Goal: Task Accomplishment & Management: Manage account settings

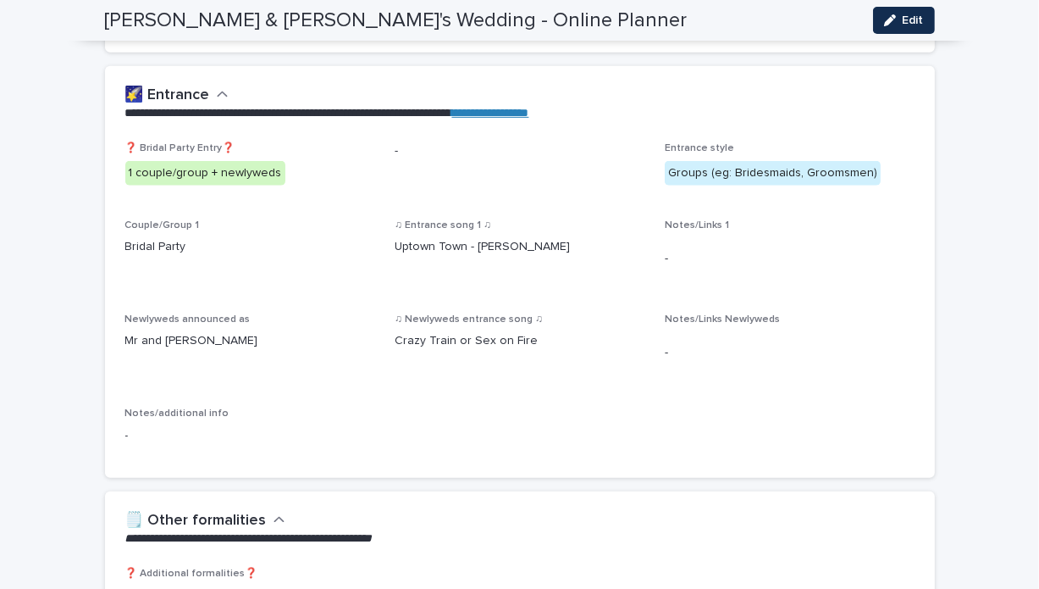
scroll to position [708, 0]
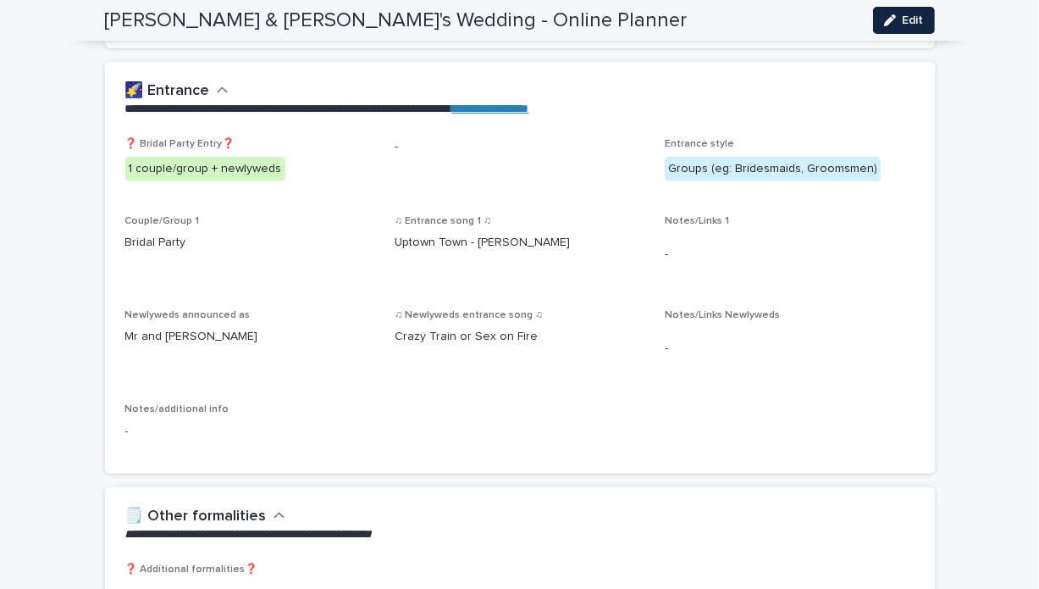
click at [898, 27] on button "Edit" at bounding box center [904, 20] width 62 height 27
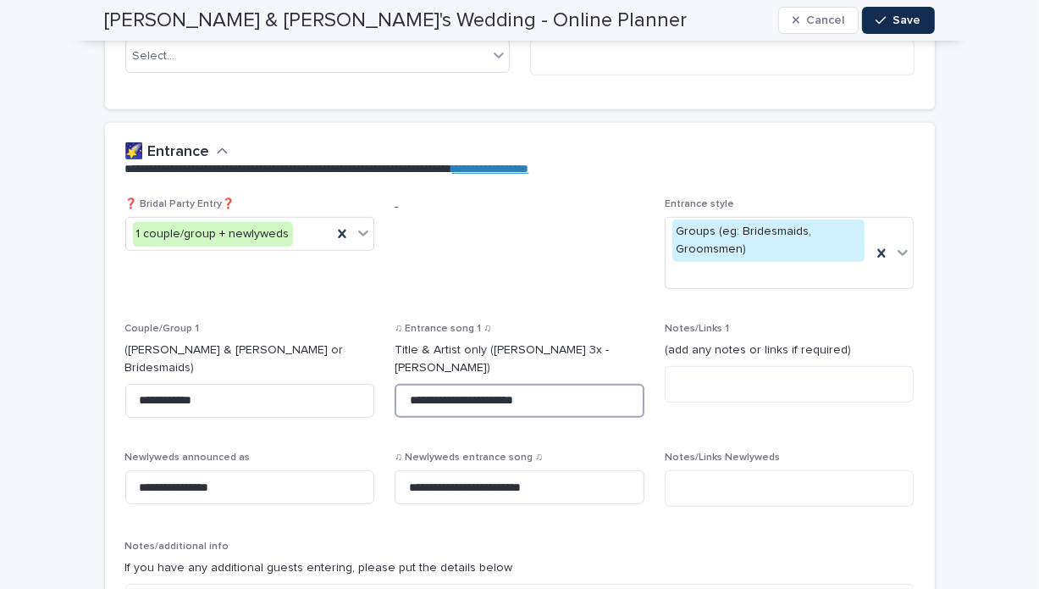
click at [471, 386] on input "**********" at bounding box center [520, 401] width 250 height 34
type input "**********"
click at [883, 16] on div "button" at bounding box center [884, 20] width 17 height 12
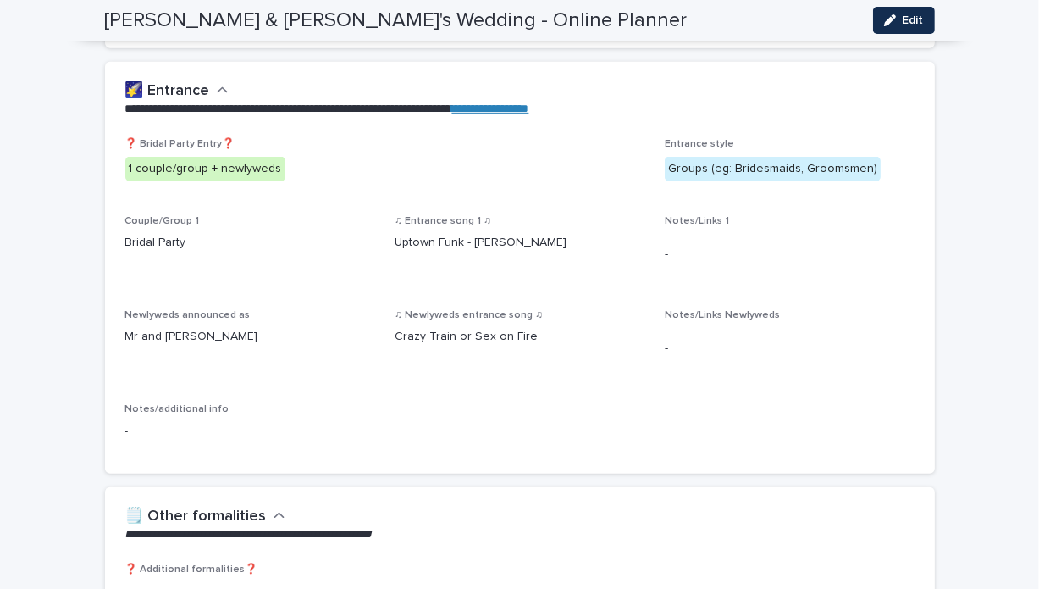
click at [507, 328] on p "Crazy Train or Sex on Fire" at bounding box center [520, 337] width 250 height 18
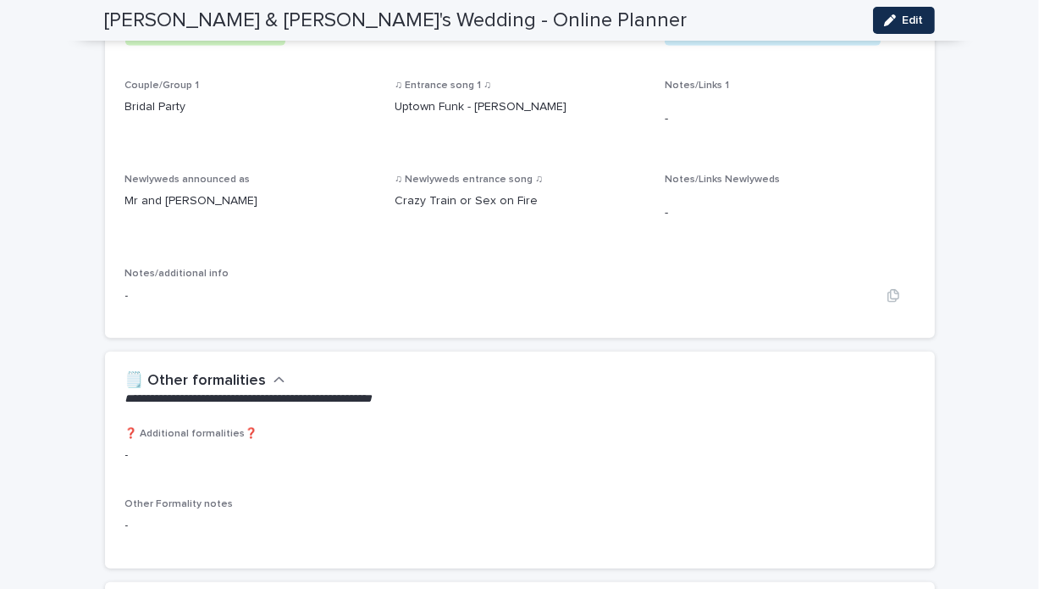
scroll to position [843, 0]
click at [911, 14] on span "Edit" at bounding box center [913, 20] width 21 height 12
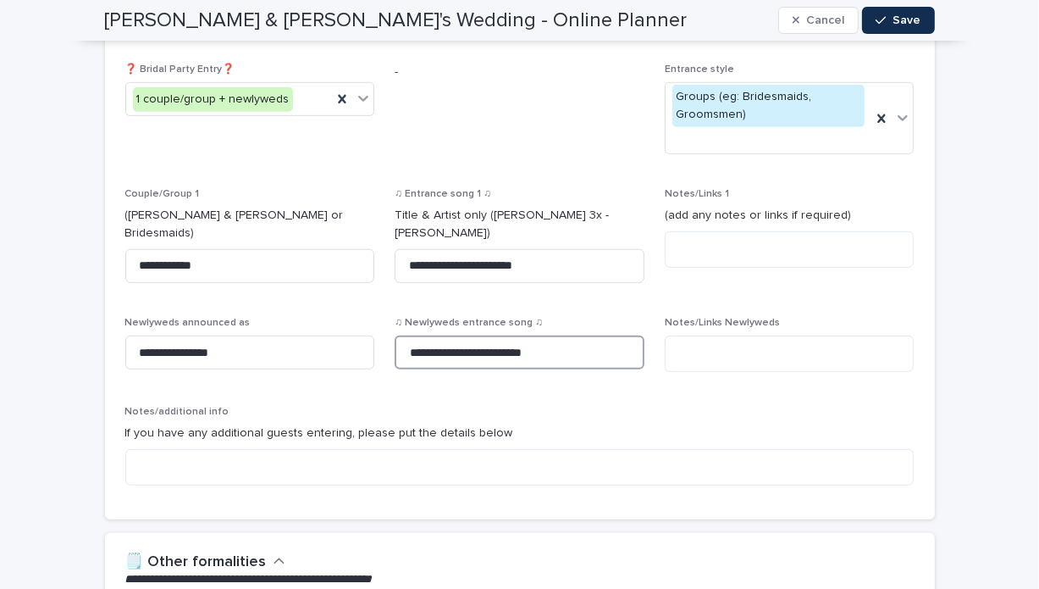
click at [481, 335] on input "**********" at bounding box center [520, 352] width 250 height 34
type input "**********"
click at [902, 25] on span "Save" at bounding box center [908, 20] width 28 height 12
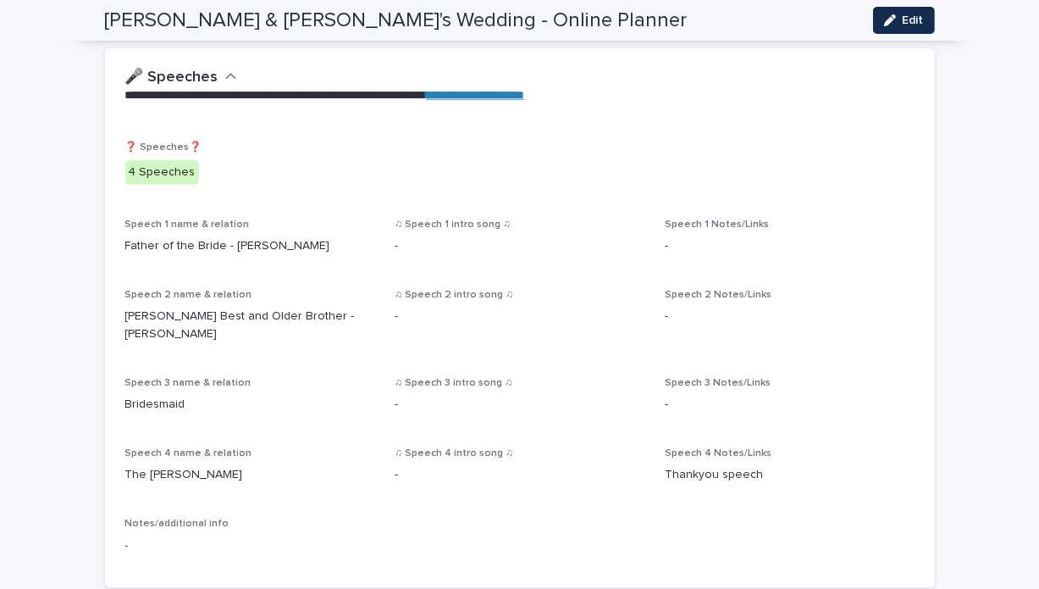
scroll to position [1385, 0]
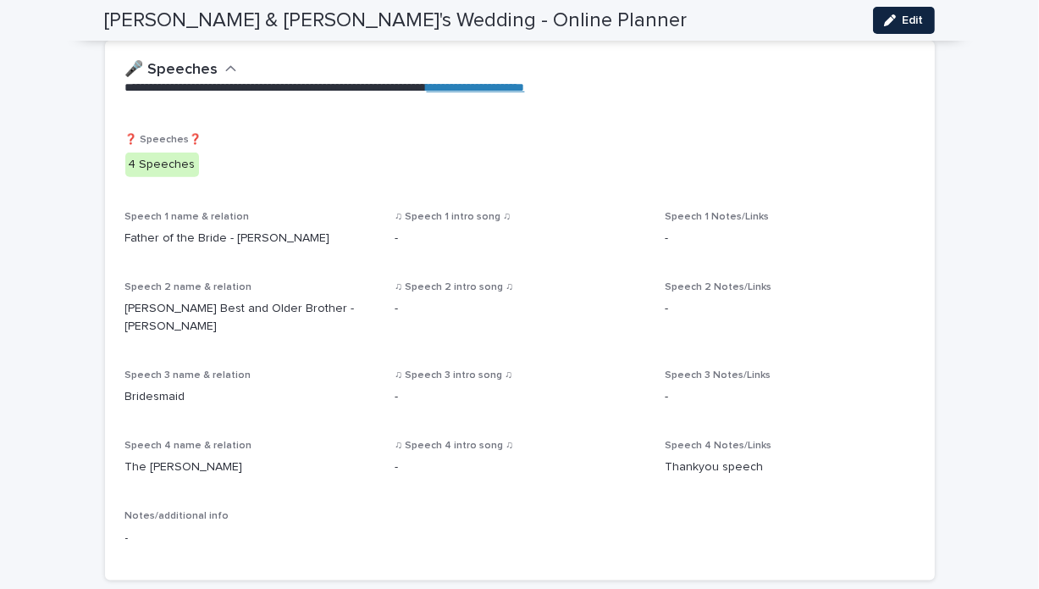
click at [889, 25] on icon "button" at bounding box center [890, 20] width 12 height 12
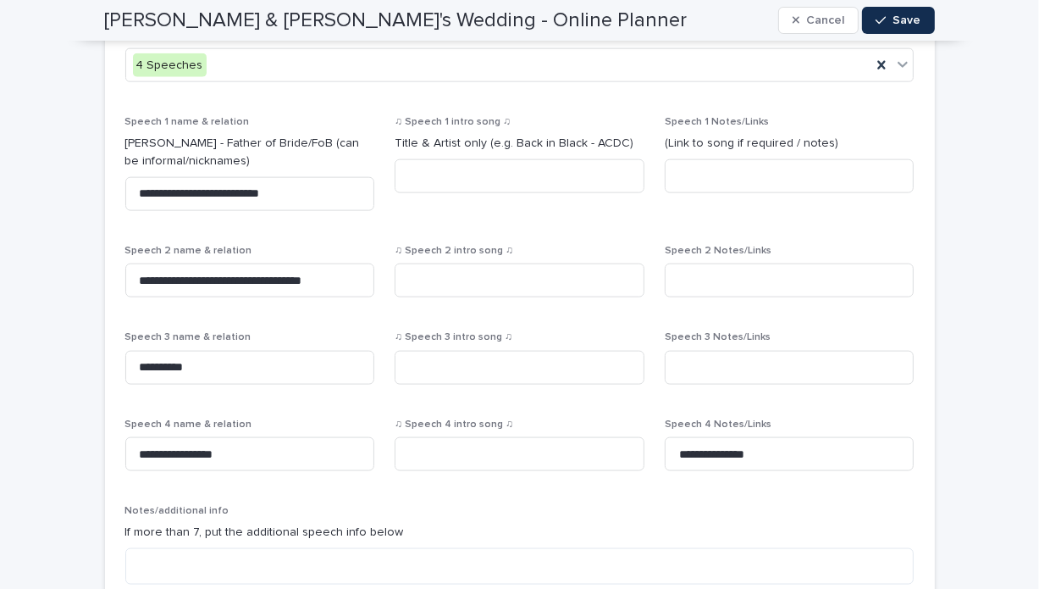
scroll to position [1714, 0]
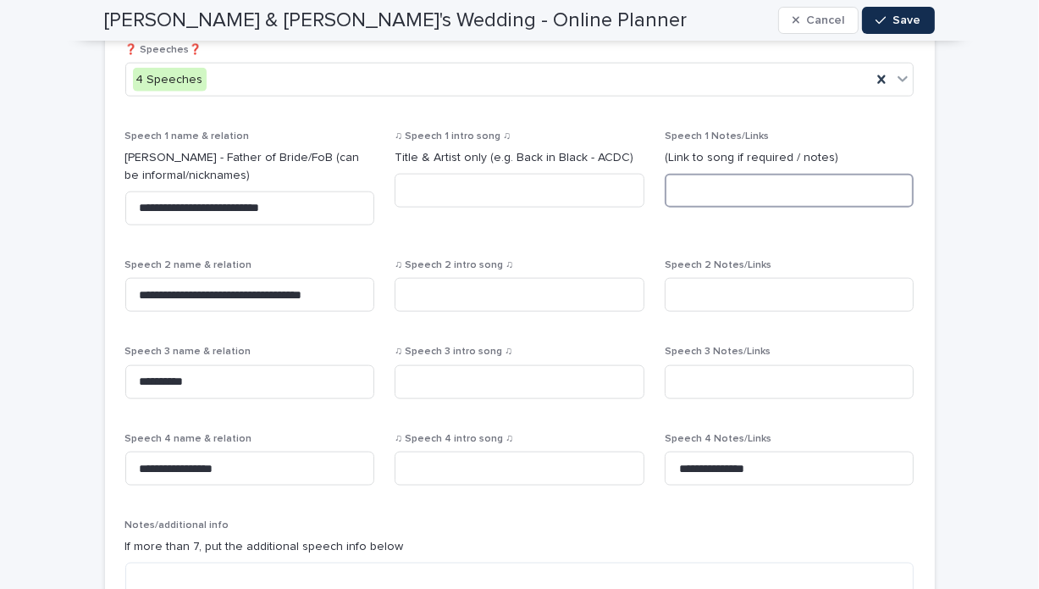
click at [755, 174] on input at bounding box center [790, 191] width 250 height 34
type input "**********"
click at [907, 19] on span "Save" at bounding box center [908, 20] width 28 height 12
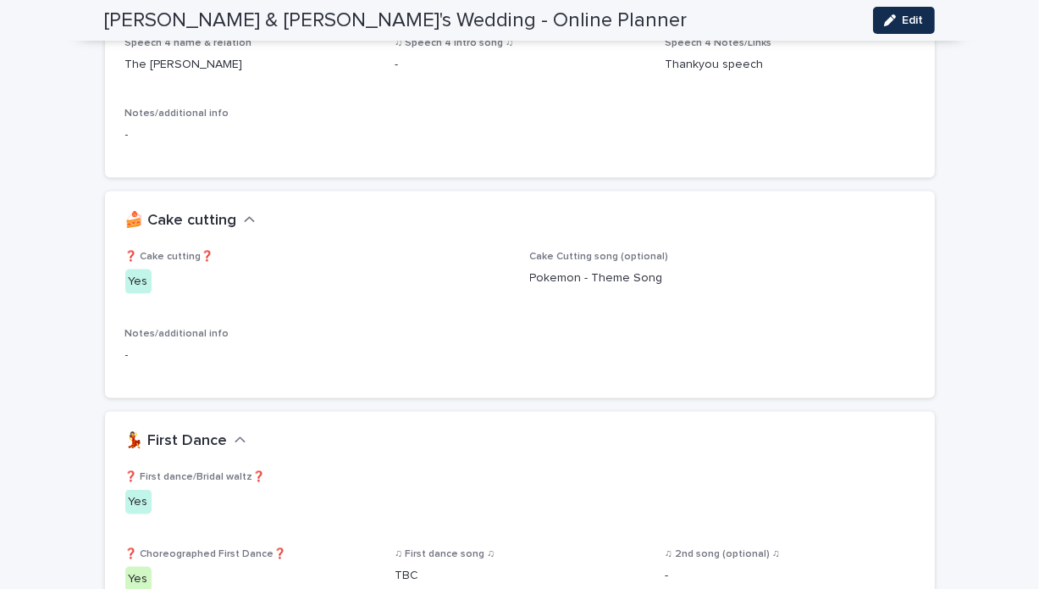
scroll to position [1806, 0]
click at [717, 216] on div "🍰 Cake cutting" at bounding box center [520, 220] width 830 height 59
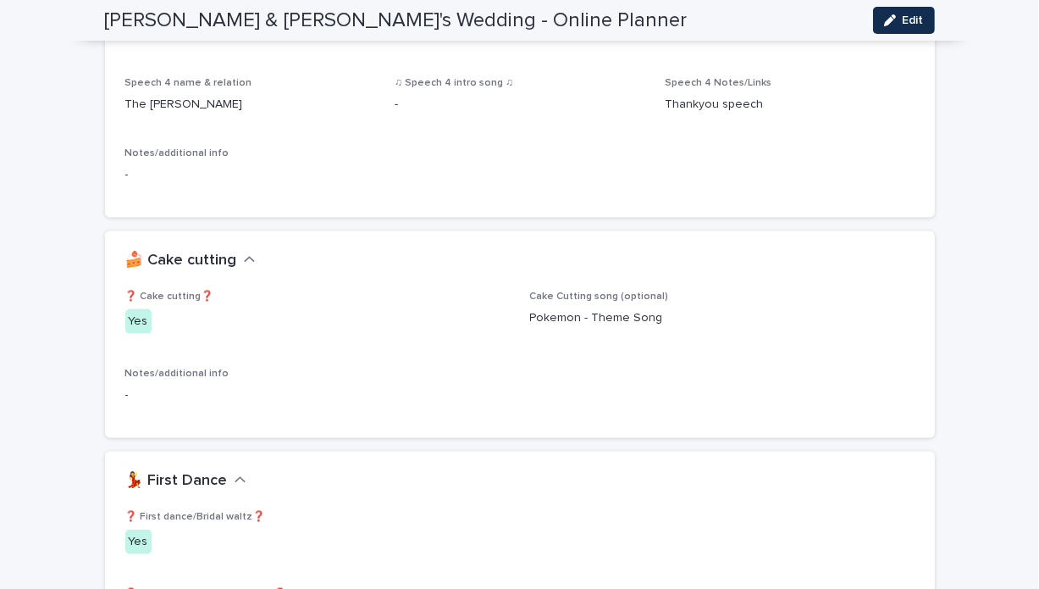
scroll to position [1767, 0]
click at [891, 23] on div "button" at bounding box center [893, 20] width 19 height 12
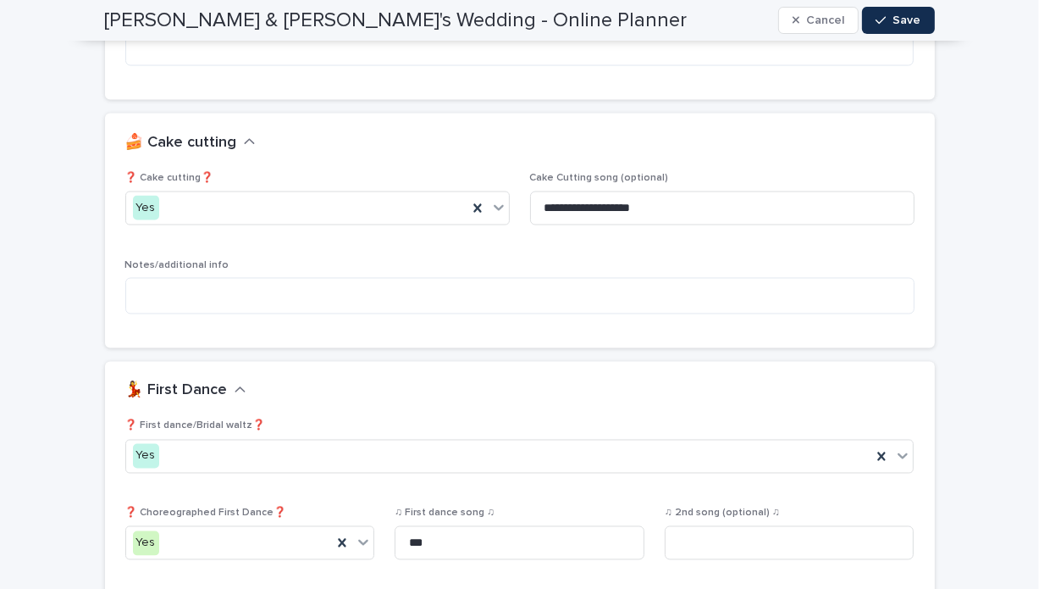
scroll to position [2246, 0]
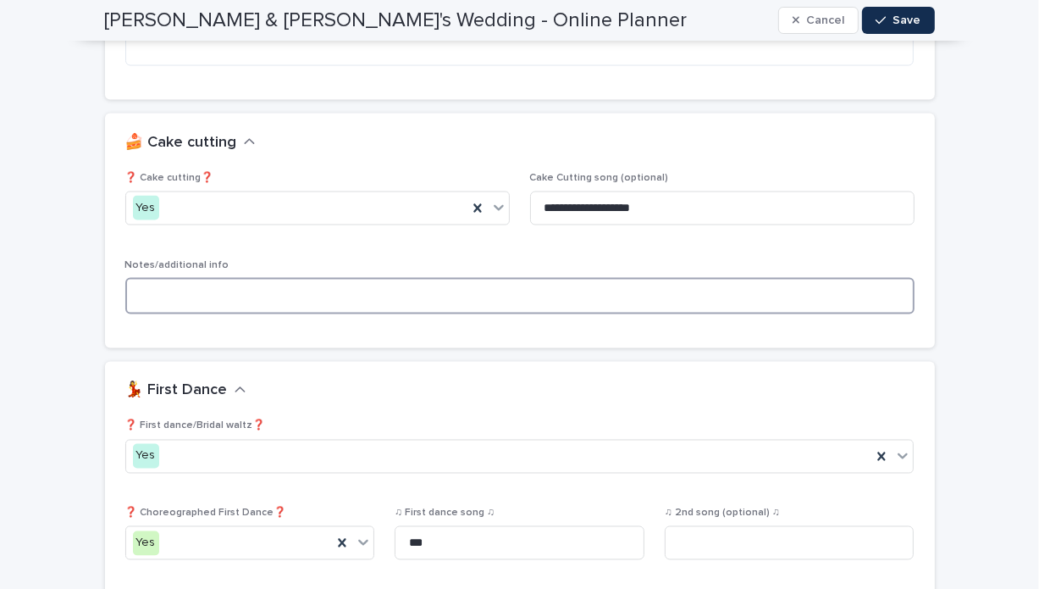
click at [484, 284] on textarea at bounding box center [519, 296] width 789 height 36
type textarea "**********"
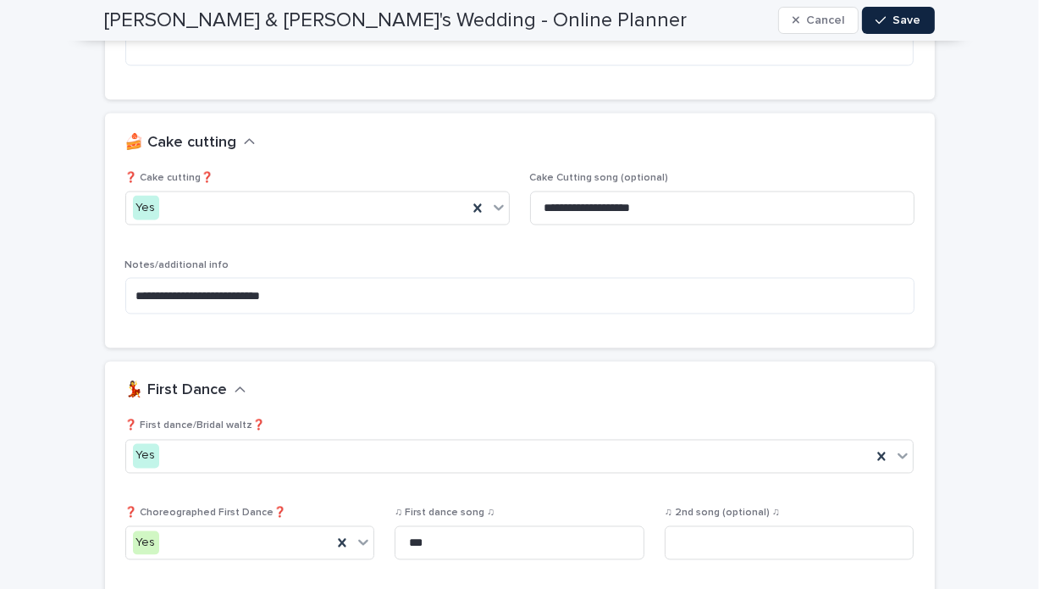
click at [876, 21] on icon "button" at bounding box center [881, 20] width 10 height 12
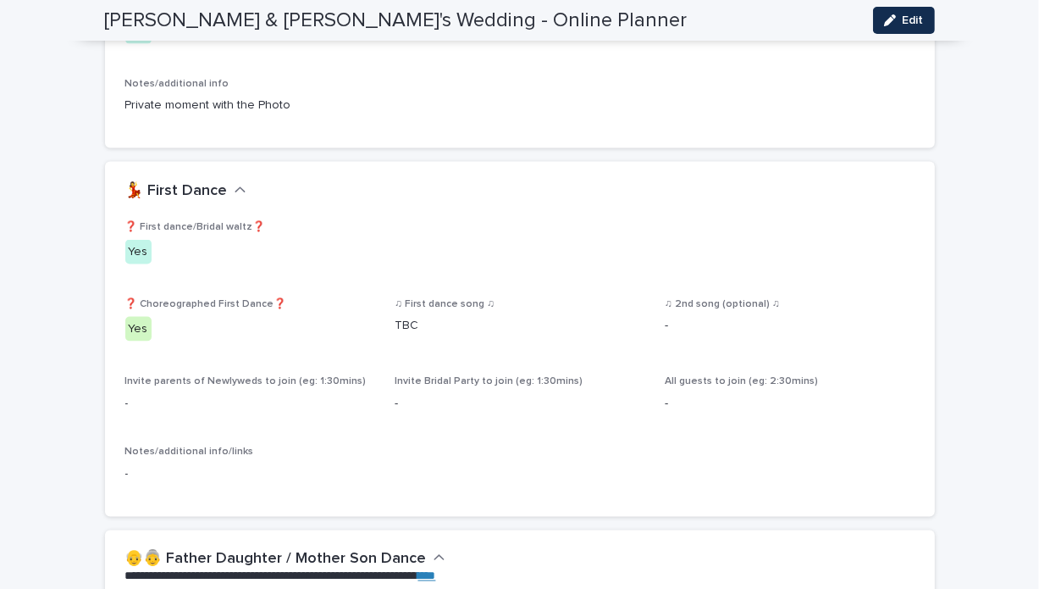
scroll to position [2152, 0]
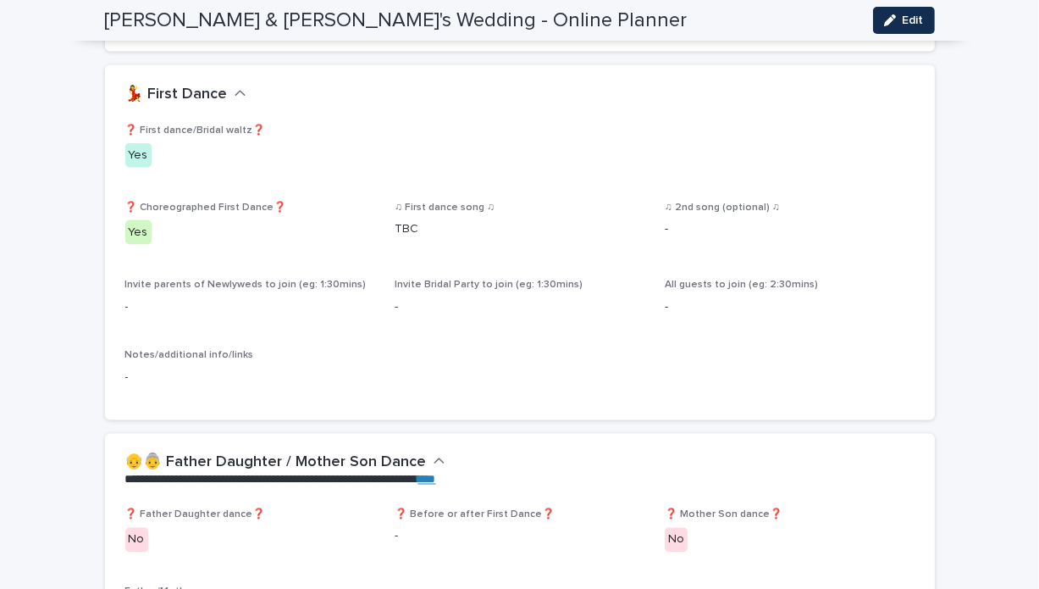
click at [689, 299] on div "All guests to join (eg: 2:30mins) -" at bounding box center [790, 304] width 250 height 50
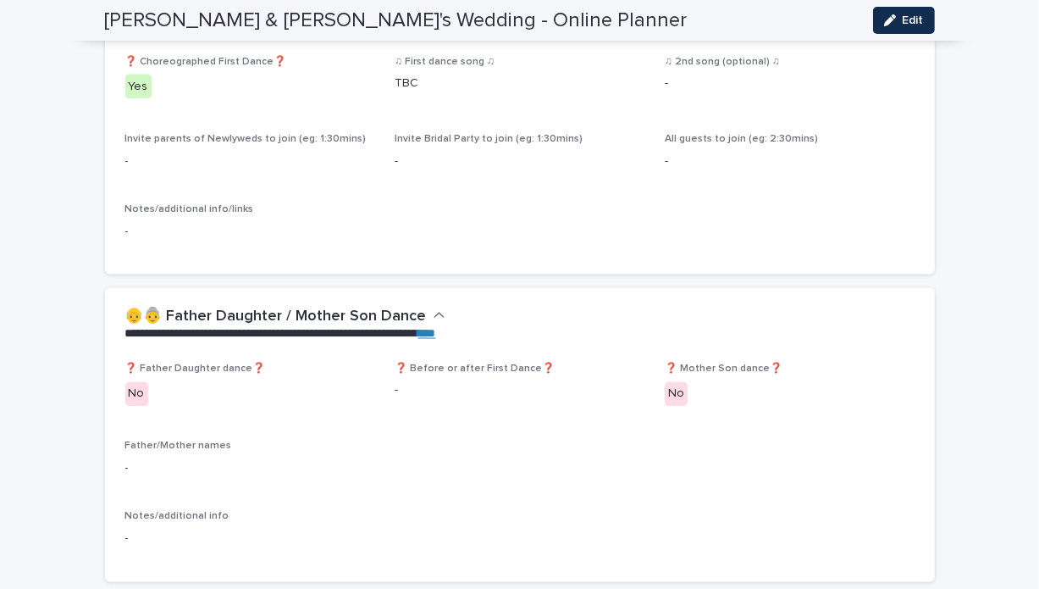
scroll to position [2397, 0]
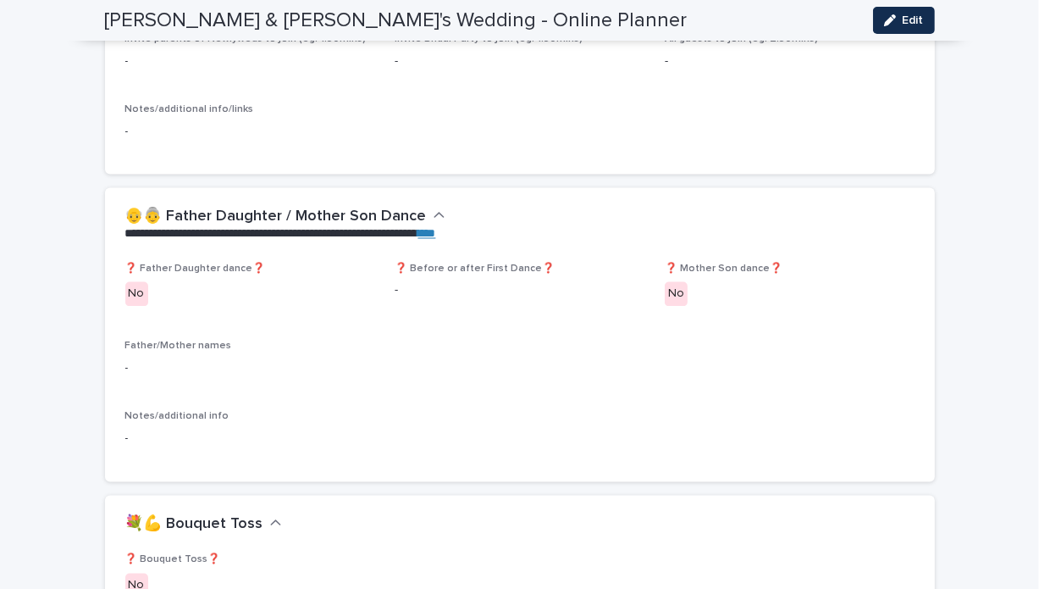
click at [434, 208] on icon "button" at bounding box center [440, 215] width 12 height 15
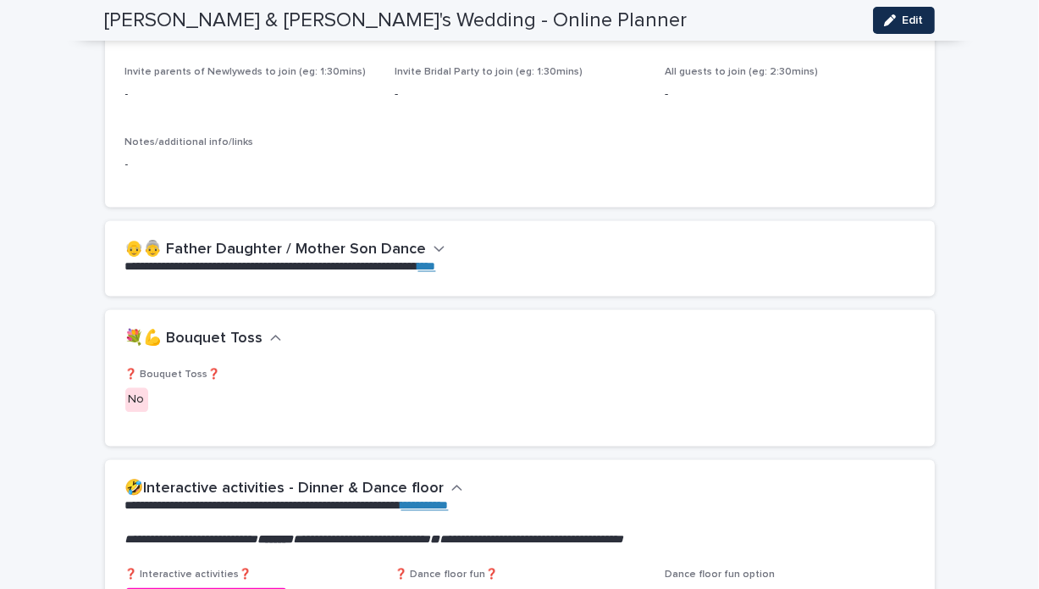
scroll to position [2365, 0]
click at [270, 335] on icon "button" at bounding box center [275, 338] width 10 height 6
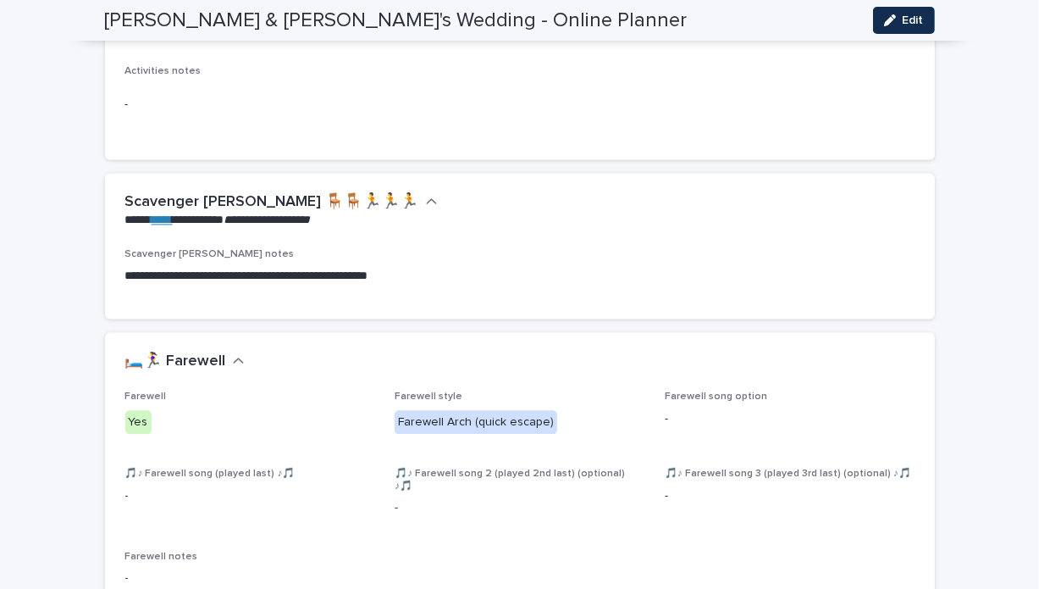
scroll to position [2678, 0]
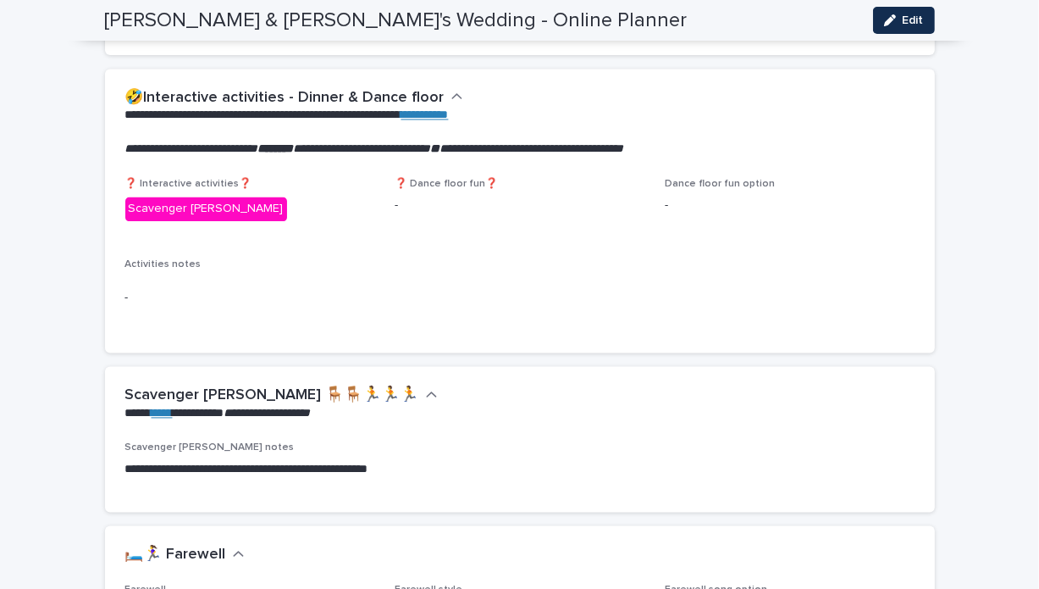
click at [395, 216] on span "❓ Dance floor fun❓ -" at bounding box center [520, 208] width 250 height 60
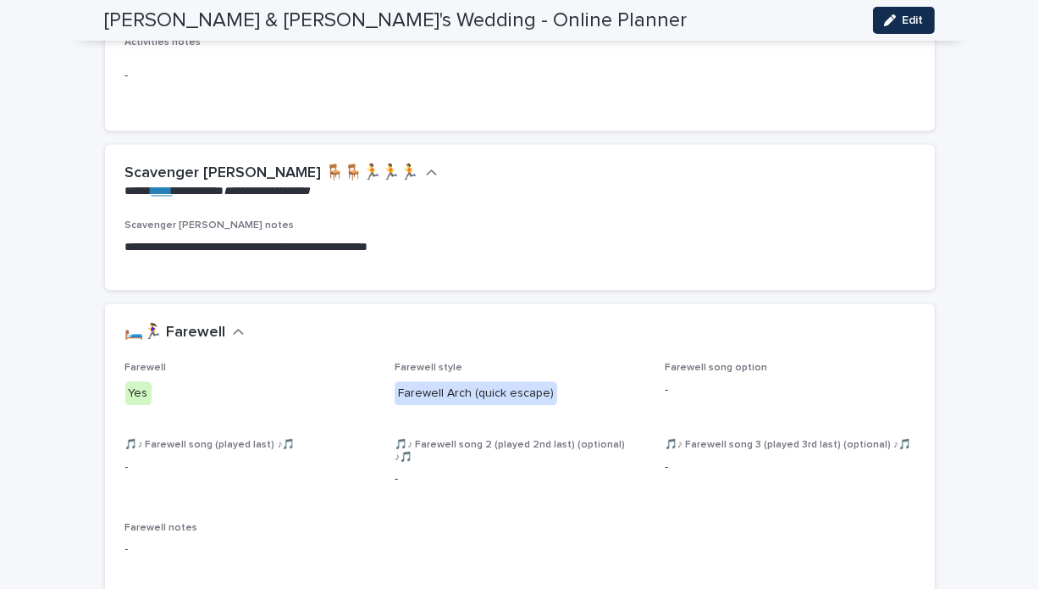
scroll to position [3043, 0]
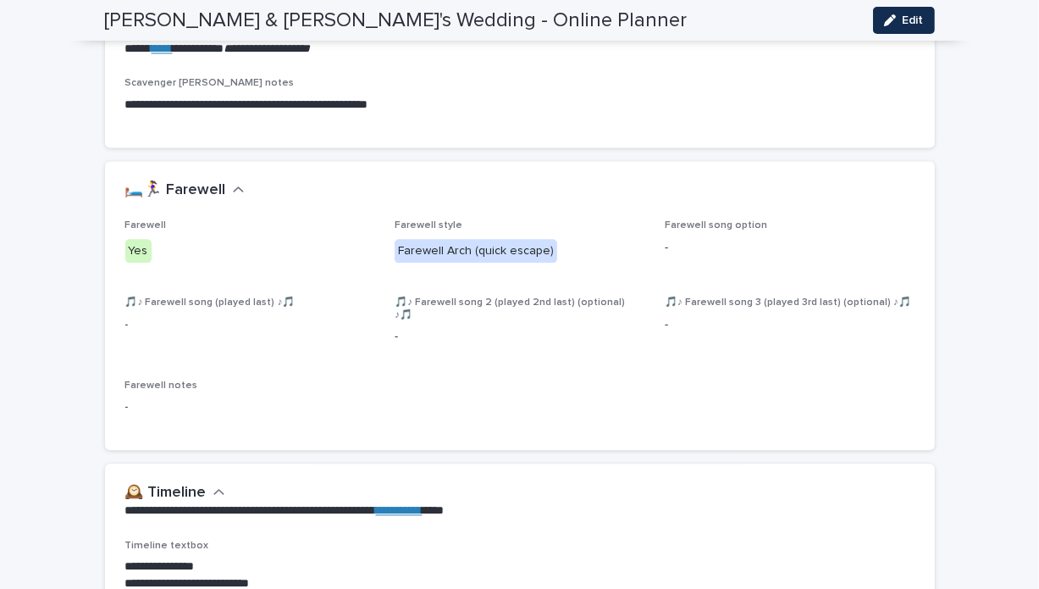
click at [600, 379] on p "Farewell notes" at bounding box center [519, 385] width 789 height 12
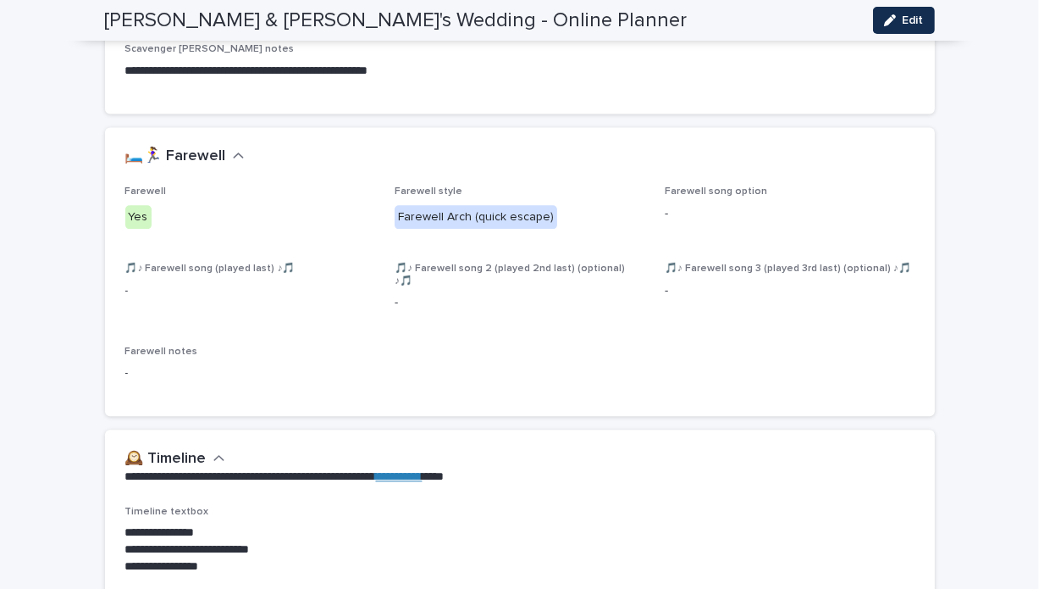
scroll to position [3132, 0]
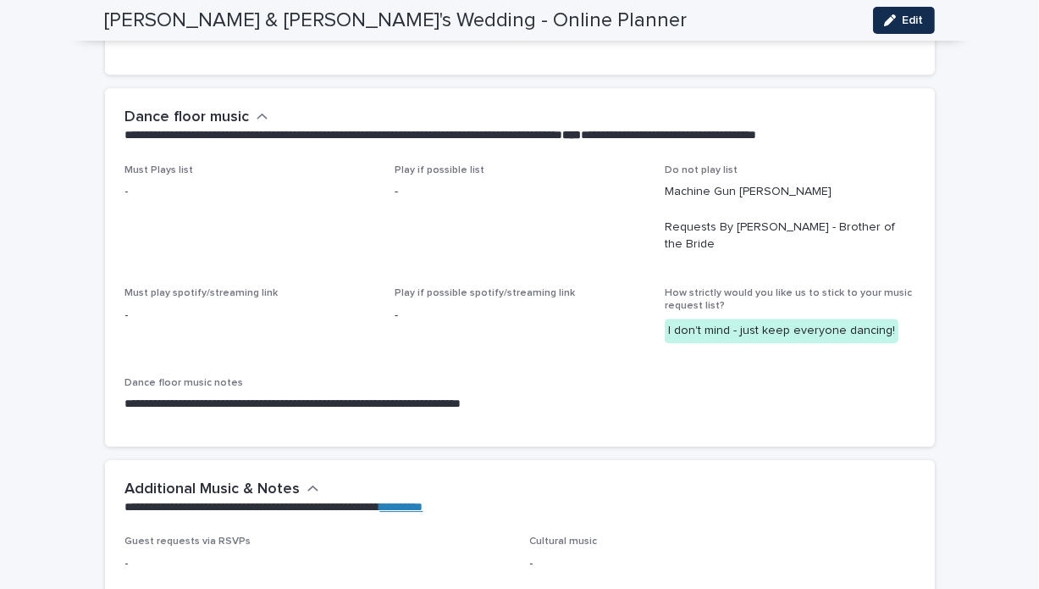
scroll to position [4159, 0]
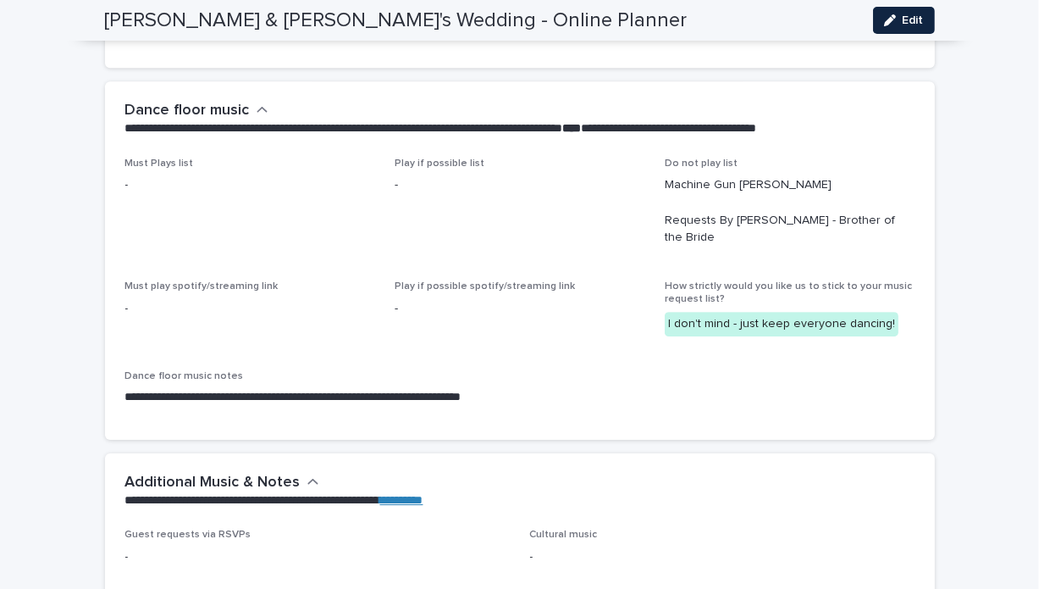
click at [904, 11] on button "Edit" at bounding box center [904, 20] width 62 height 27
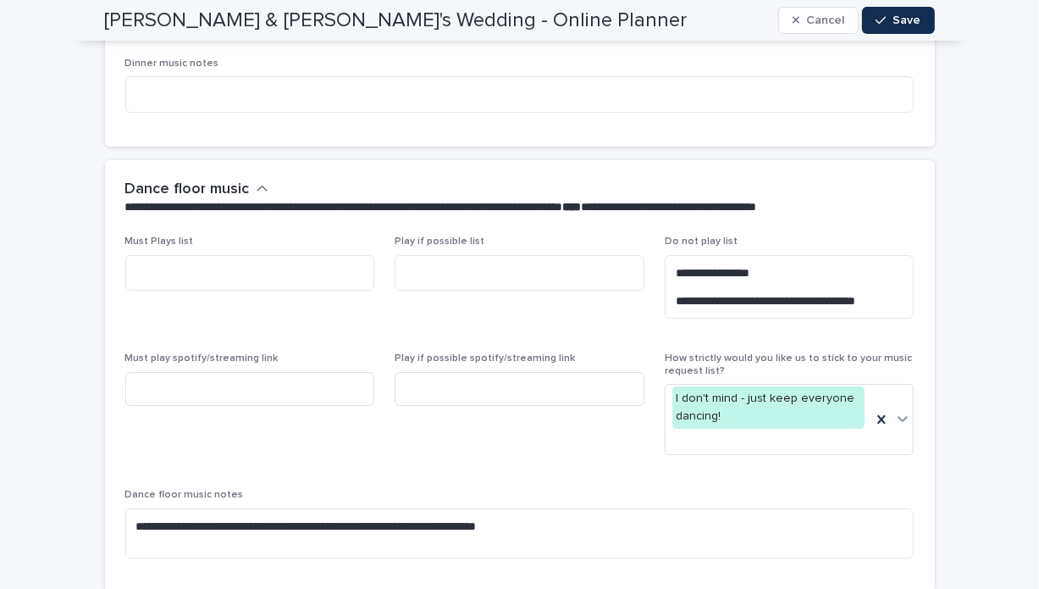
scroll to position [4771, 0]
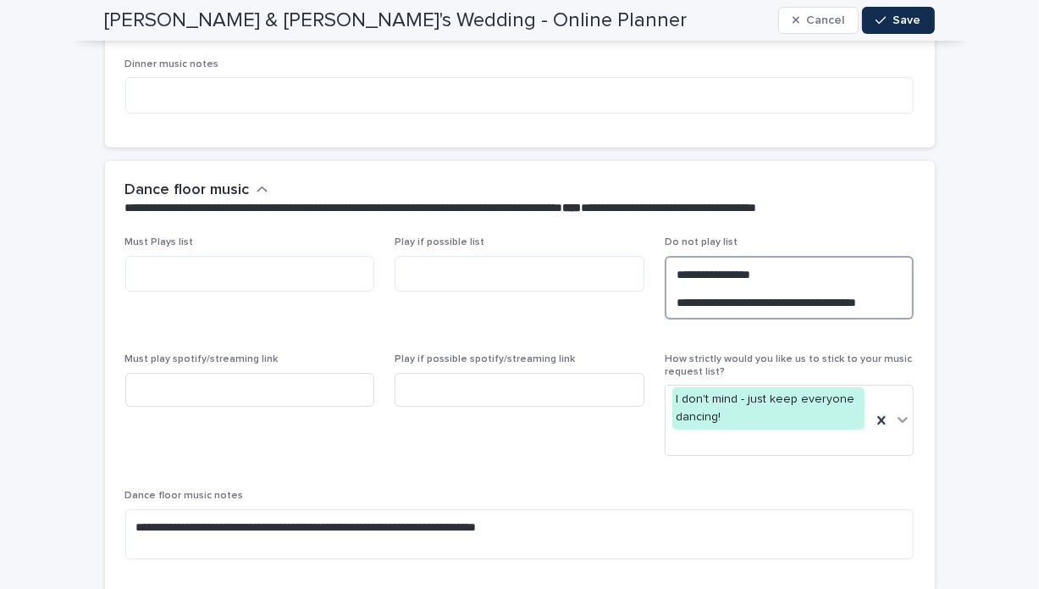
click at [888, 272] on textarea "**********" at bounding box center [790, 288] width 250 height 64
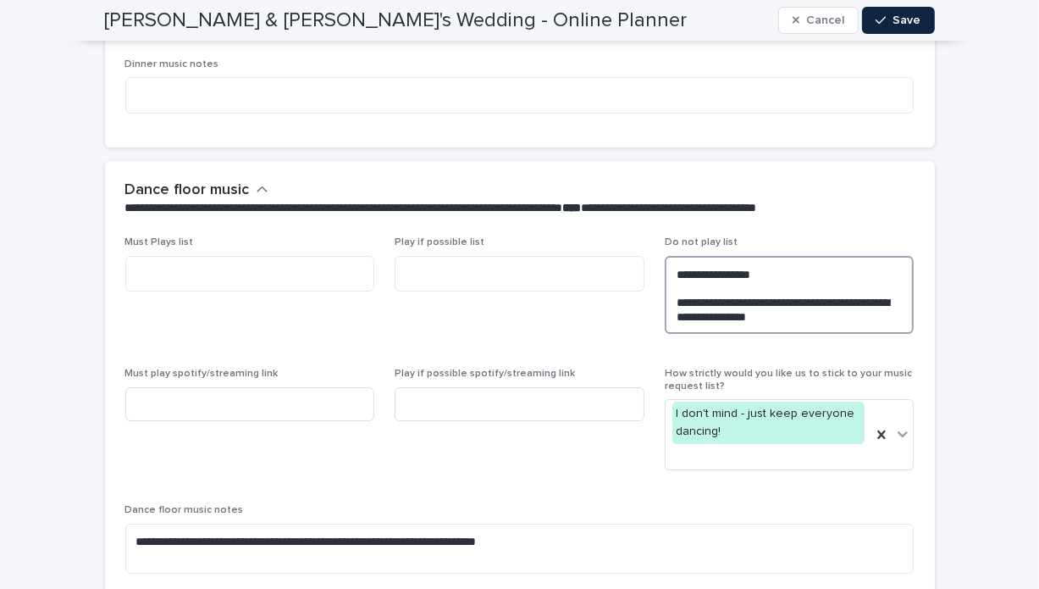
type textarea "**********"
click at [894, 19] on span "Save" at bounding box center [908, 20] width 28 height 12
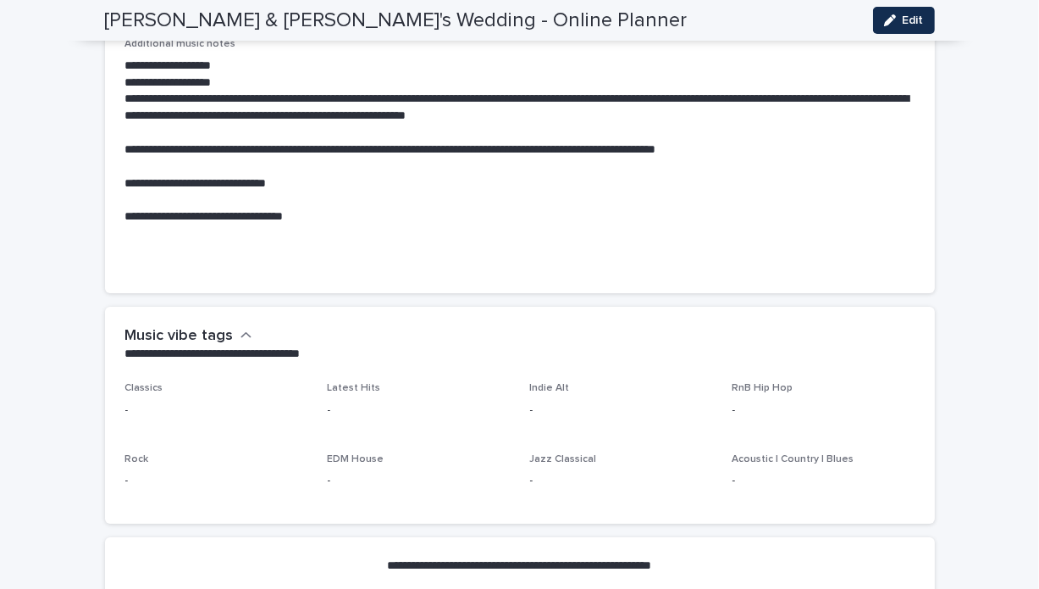
scroll to position [4705, 0]
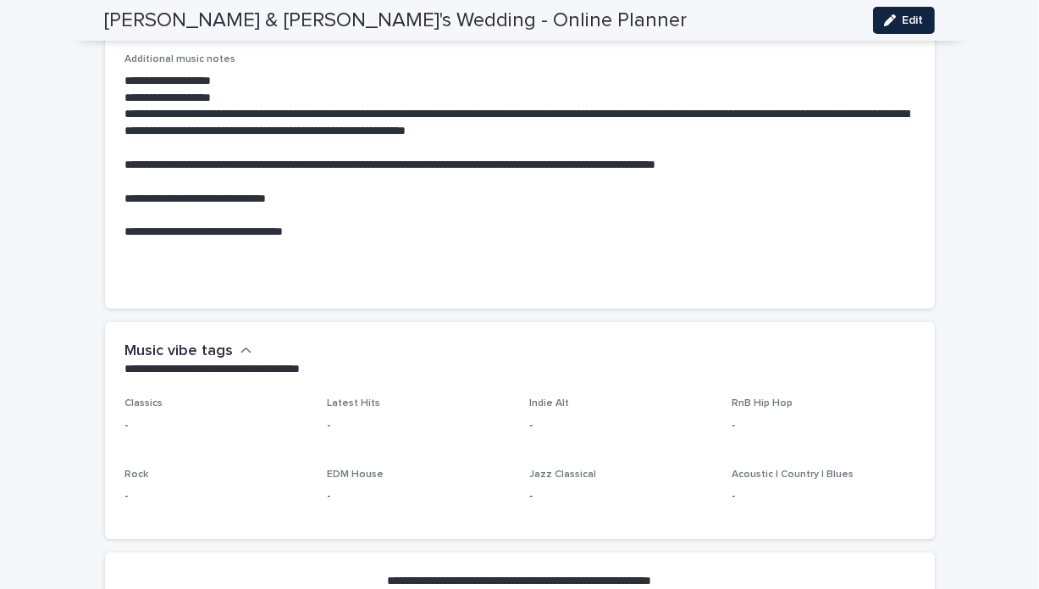
click at [903, 14] on span "Edit" at bounding box center [913, 20] width 21 height 12
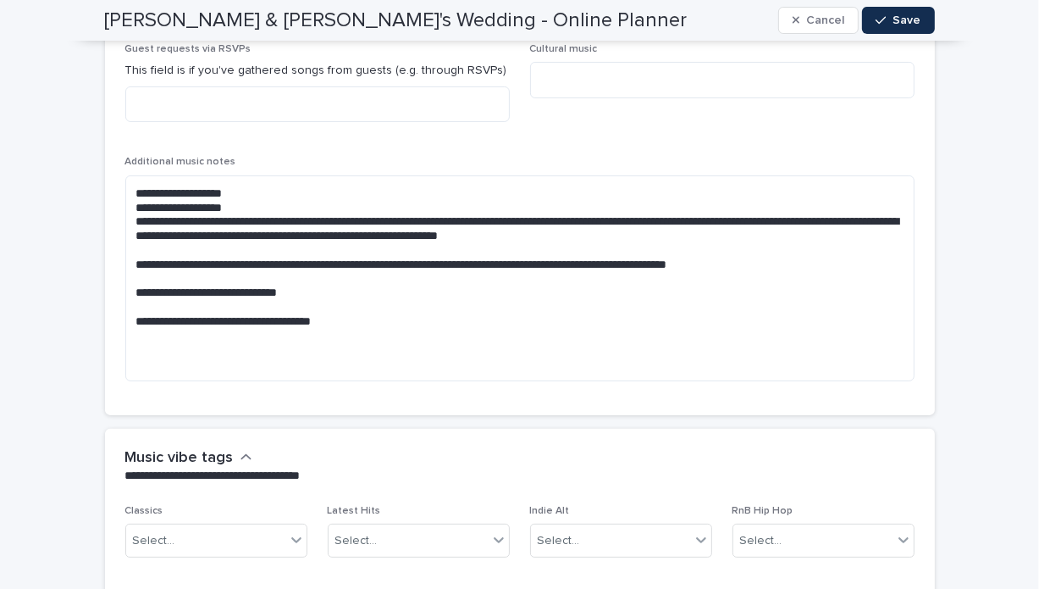
scroll to position [5793, 0]
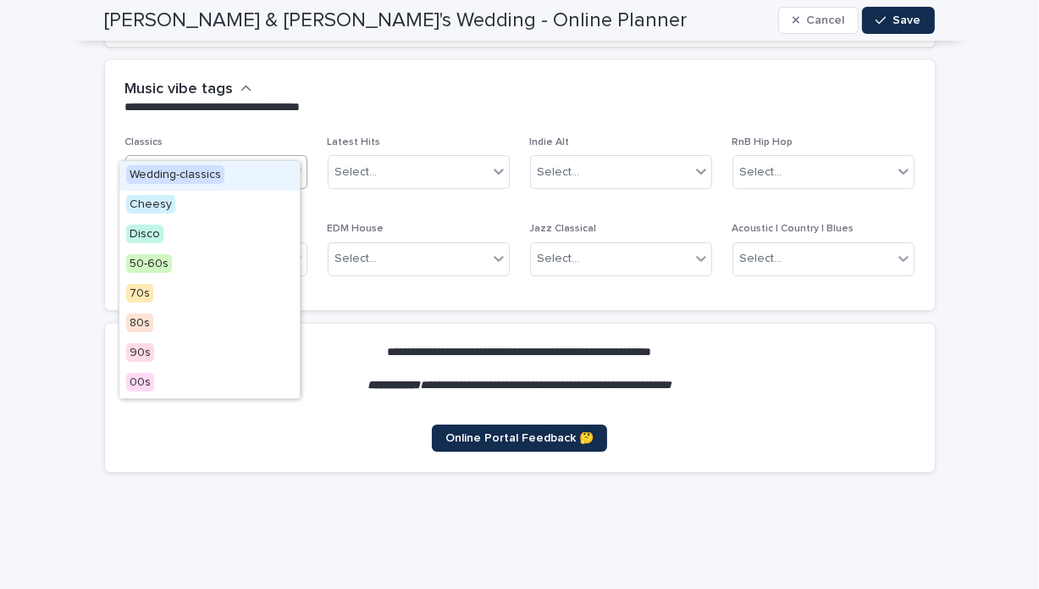
click at [269, 158] on div "Select..." at bounding box center [205, 172] width 159 height 28
click at [191, 361] on div "90s" at bounding box center [209, 354] width 180 height 30
click at [291, 169] on icon at bounding box center [296, 172] width 10 height 6
click at [197, 352] on div "90s" at bounding box center [209, 354] width 180 height 30
click at [291, 163] on icon at bounding box center [296, 171] width 17 height 17
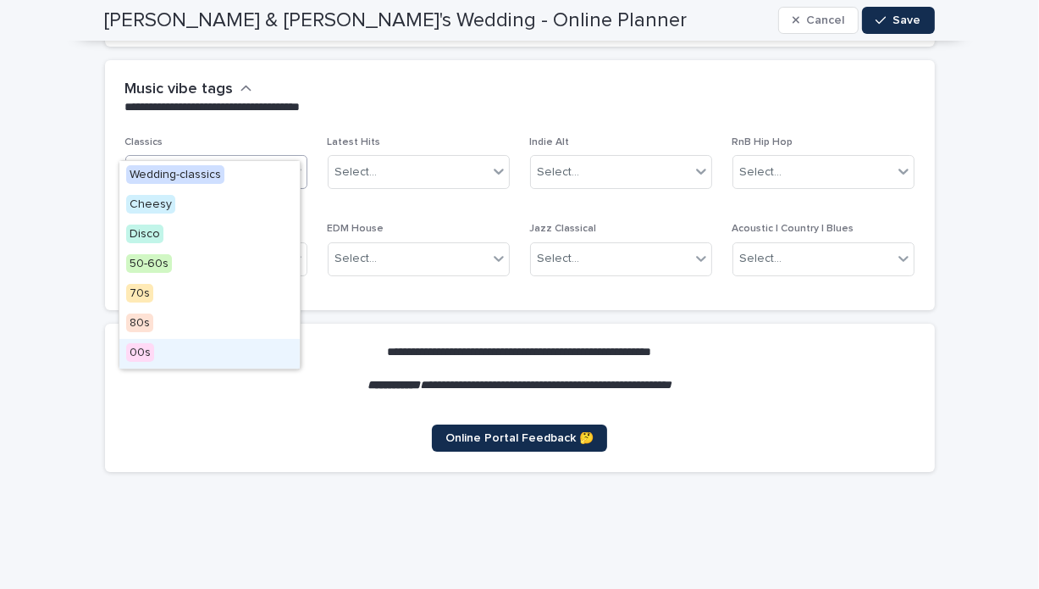
click at [173, 358] on div "00s" at bounding box center [209, 354] width 180 height 30
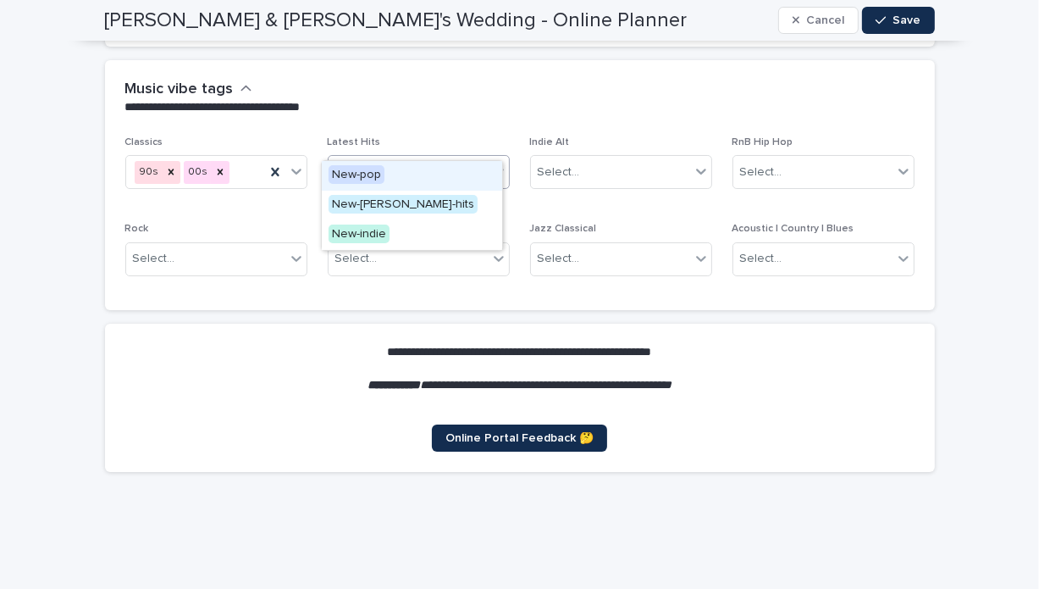
click at [495, 163] on icon at bounding box center [498, 171] width 17 height 17
click at [457, 179] on div "New-pop" at bounding box center [412, 176] width 180 height 30
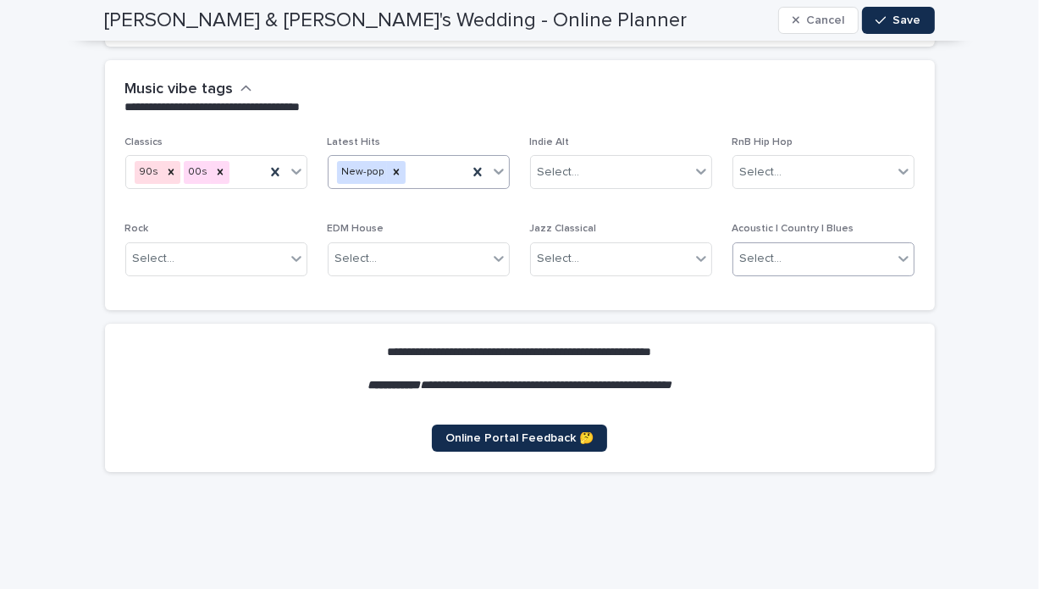
click at [806, 245] on div "Select..." at bounding box center [813, 259] width 159 height 28
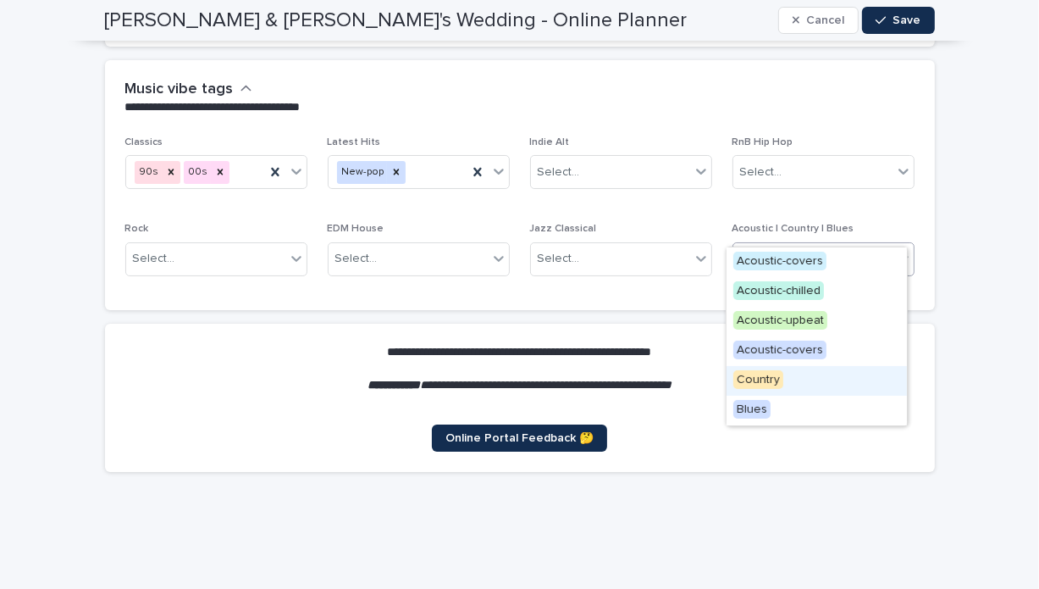
click at [777, 376] on span "Country" at bounding box center [759, 379] width 50 height 19
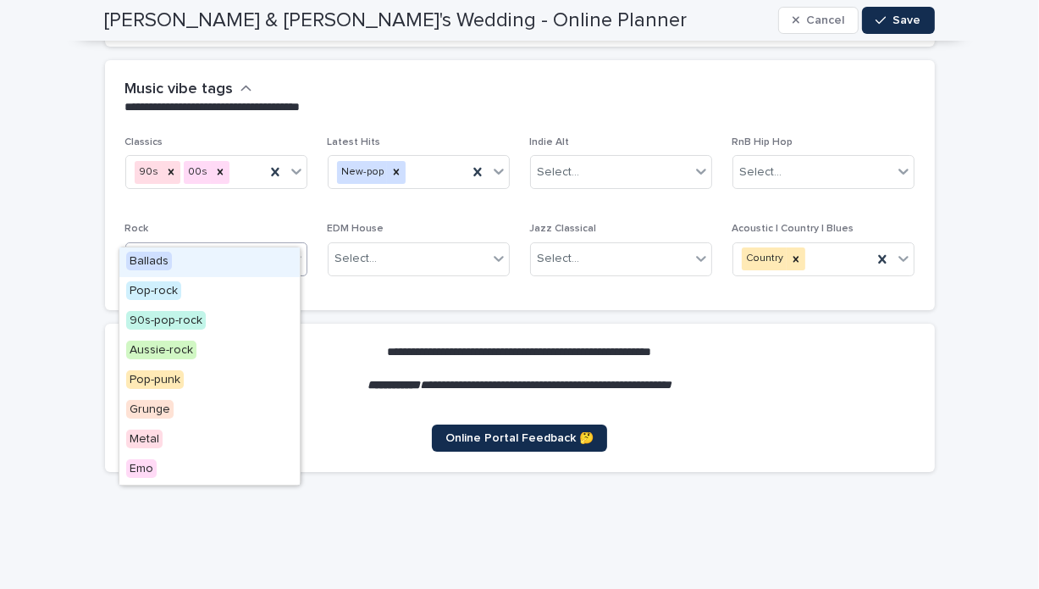
click at [291, 250] on icon at bounding box center [296, 258] width 17 height 17
click at [211, 288] on div "Pop-rock" at bounding box center [209, 292] width 180 height 30
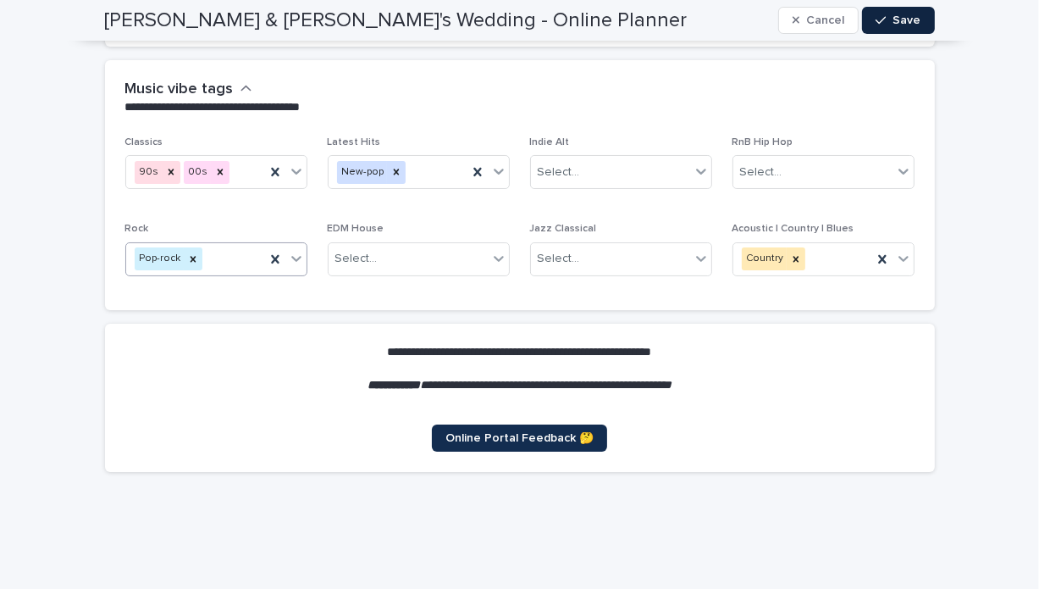
click at [906, 18] on span "Save" at bounding box center [908, 20] width 28 height 12
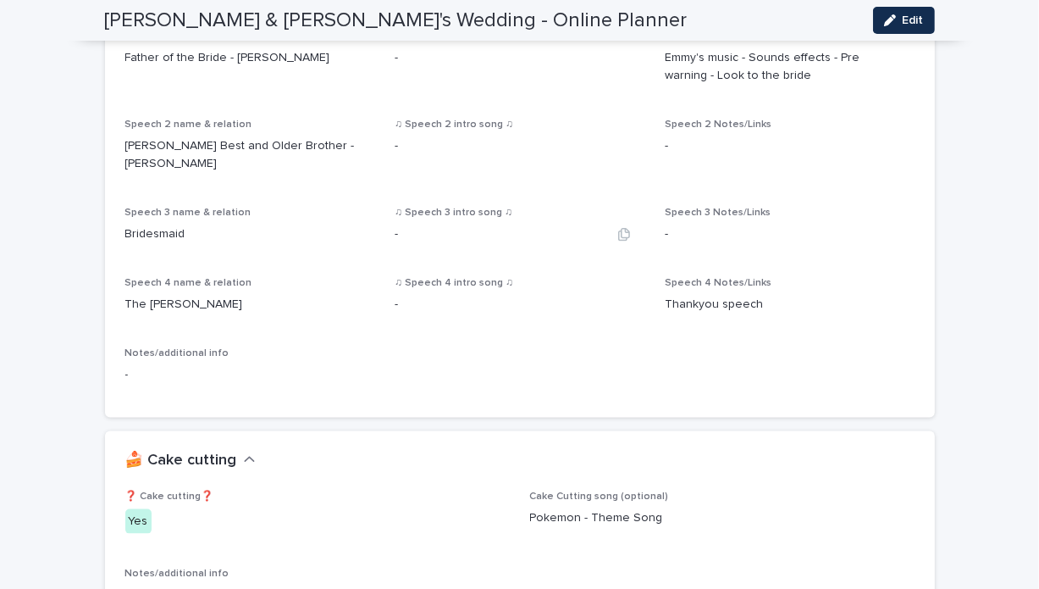
scroll to position [1707, 0]
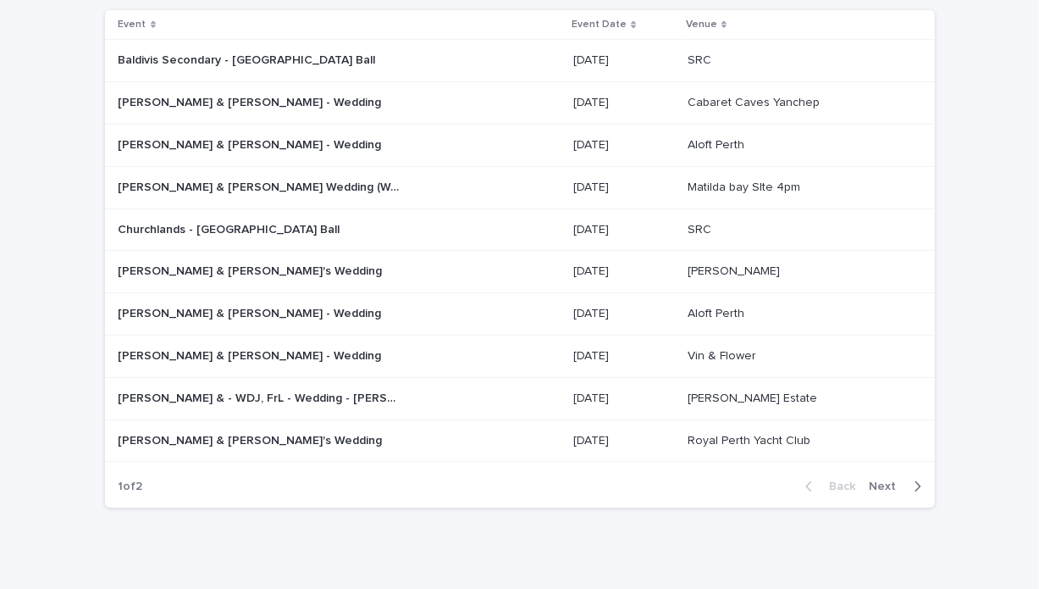
scroll to position [189, 0]
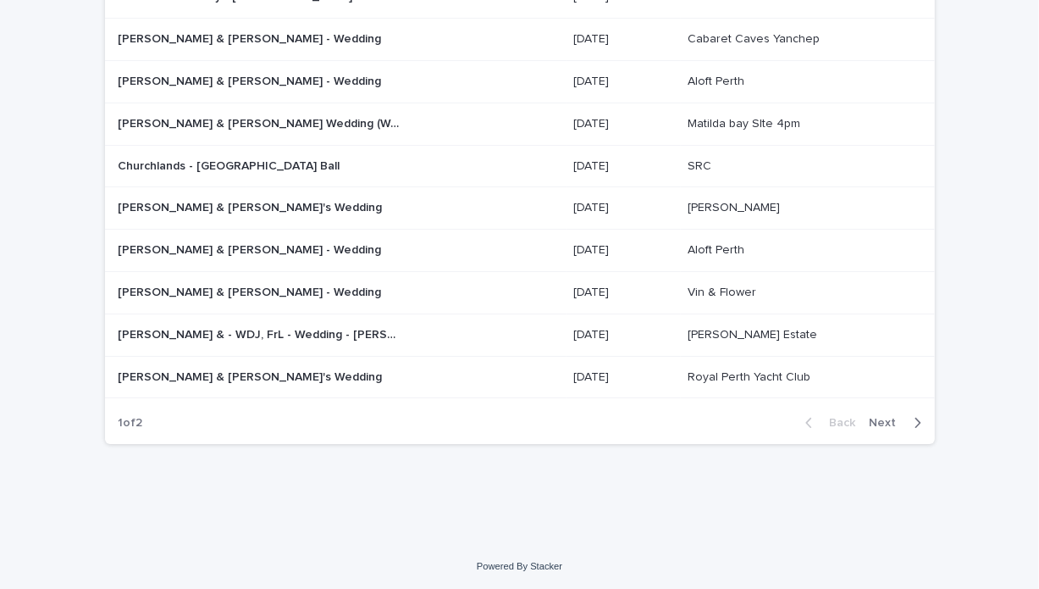
click at [889, 418] on span "Next" at bounding box center [888, 423] width 37 height 12
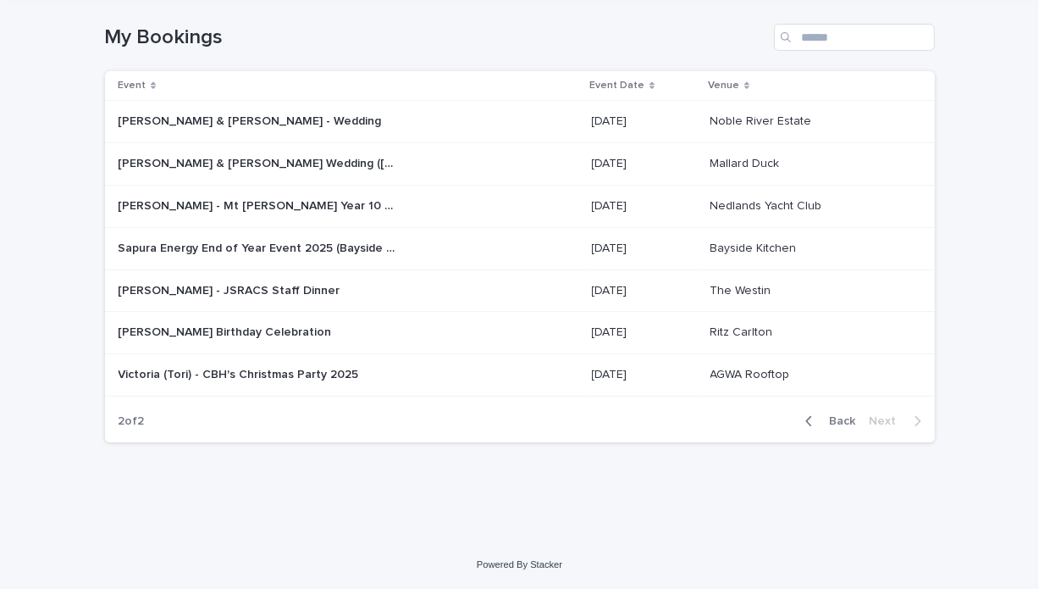
scroll to position [63, 0]
click at [832, 421] on span "Back" at bounding box center [838, 423] width 36 height 12
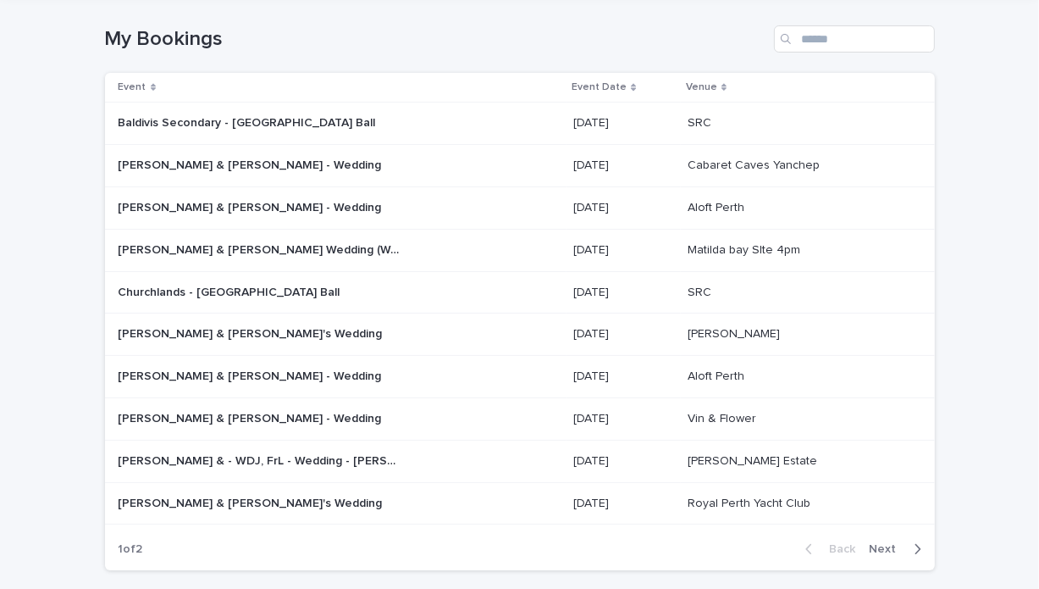
click at [268, 329] on p at bounding box center [260, 334] width 282 height 14
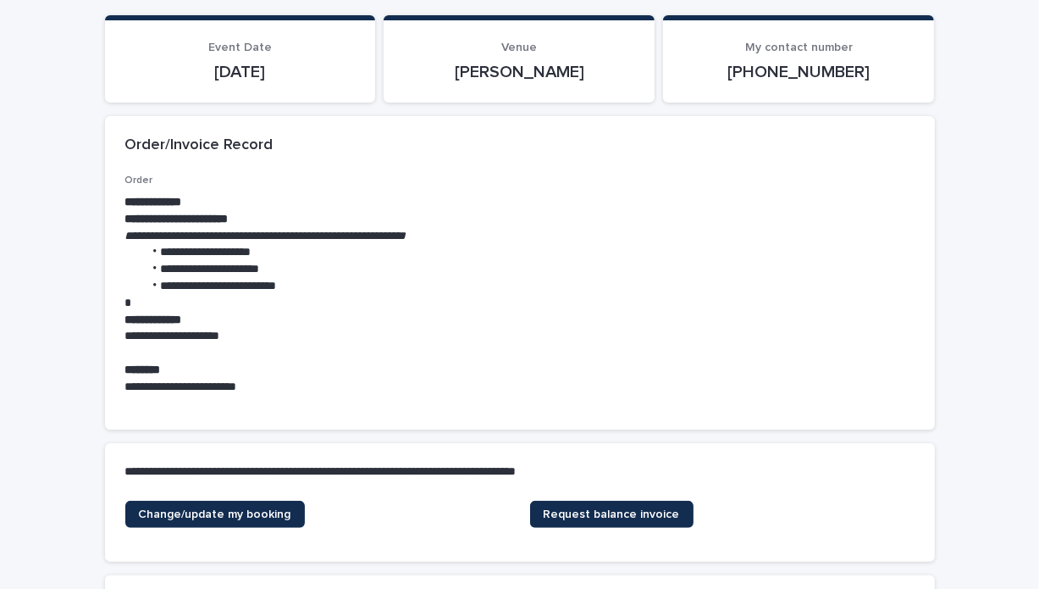
scroll to position [163, 0]
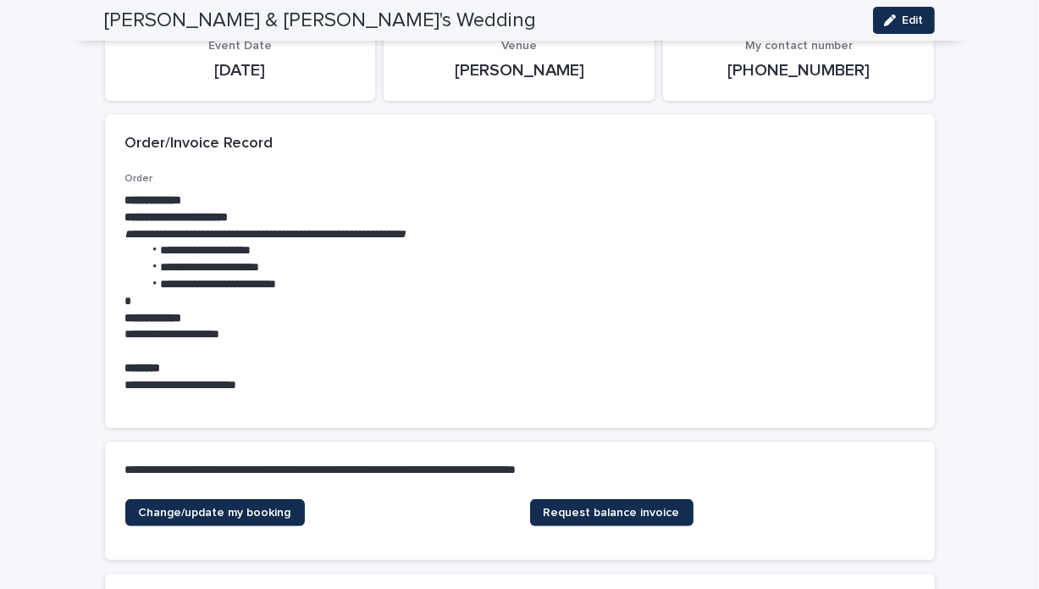
click at [396, 216] on p "**********" at bounding box center [519, 217] width 789 height 17
click at [253, 251] on li "**********" at bounding box center [529, 250] width 772 height 17
click at [227, 248] on li "**********" at bounding box center [529, 250] width 772 height 17
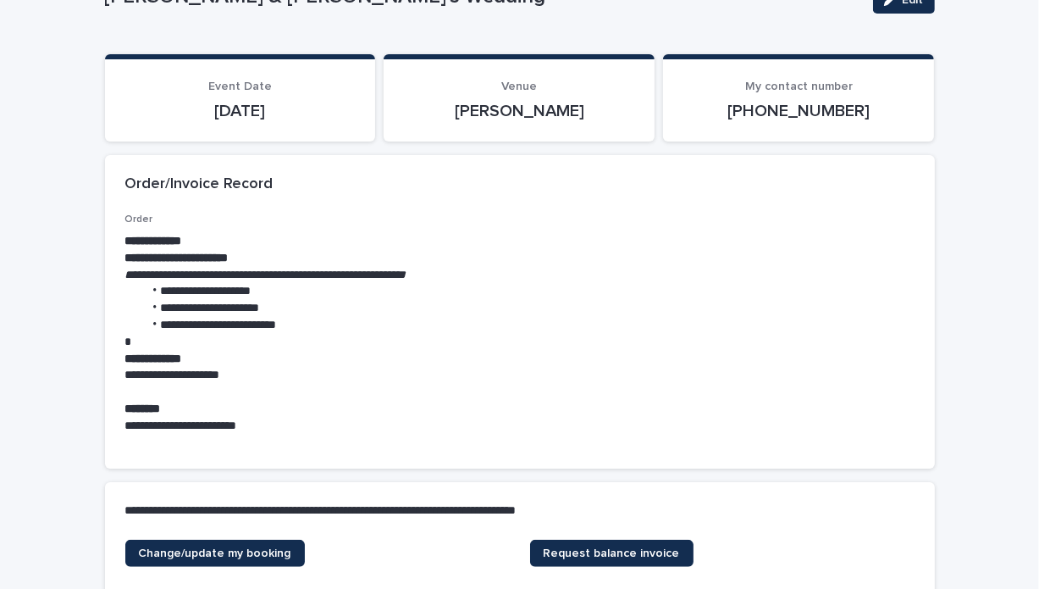
scroll to position [124, 0]
